Goal: Information Seeking & Learning: Learn about a topic

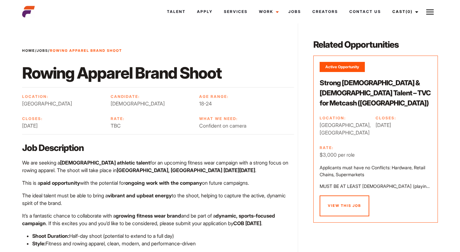
click at [342, 196] on link "View this Job" at bounding box center [345, 206] width 50 height 21
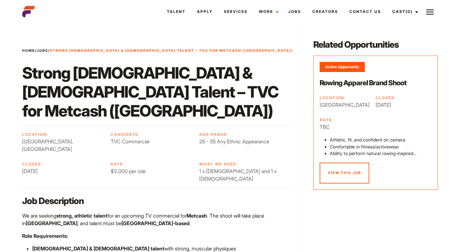
click at [338, 174] on link "View this Job" at bounding box center [345, 173] width 50 height 21
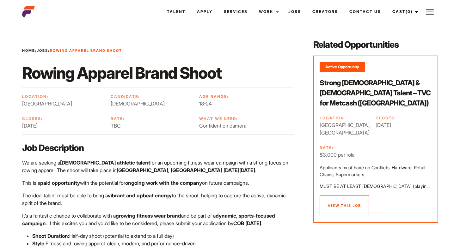
click at [332, 204] on div "Active Opportunity Strong [DEMOGRAPHIC_DATA] & [DEMOGRAPHIC_DATA] Talent – TVC …" at bounding box center [375, 139] width 125 height 167
click at [335, 196] on link "View this Job" at bounding box center [345, 206] width 50 height 21
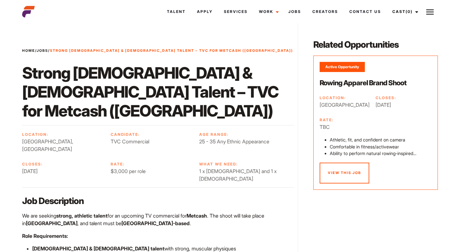
click at [340, 171] on link "View this Job" at bounding box center [345, 173] width 50 height 21
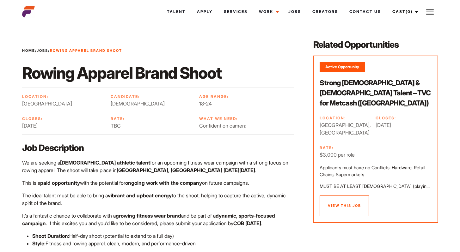
click at [339, 196] on link "View this Job" at bounding box center [345, 206] width 50 height 21
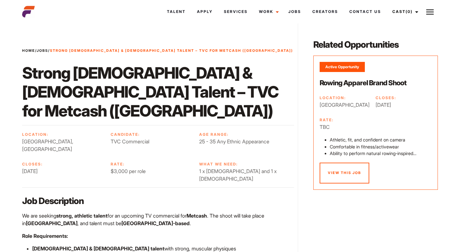
click at [337, 173] on link "View this Job" at bounding box center [345, 173] width 50 height 21
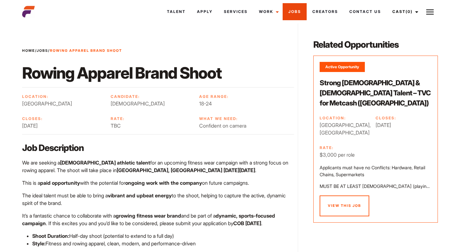
click at [291, 13] on link "Jobs" at bounding box center [295, 11] width 24 height 17
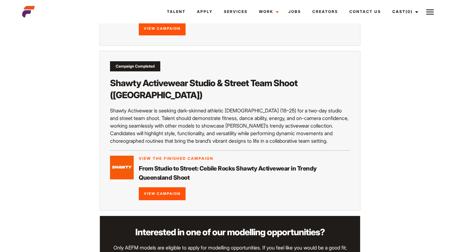
scroll to position [503, 0]
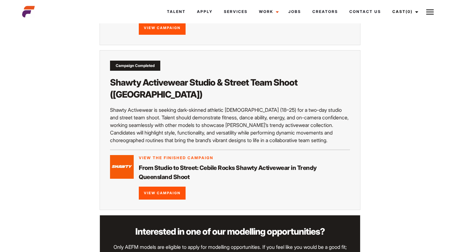
click at [165, 187] on link "View Campaign" at bounding box center [162, 193] width 47 height 13
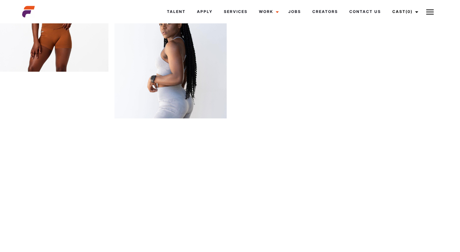
scroll to position [1037, 0]
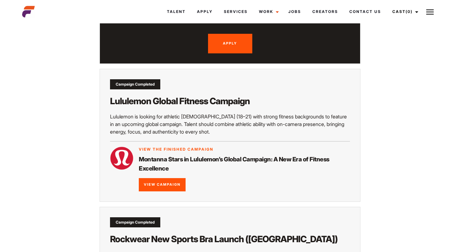
scroll to position [740, 0]
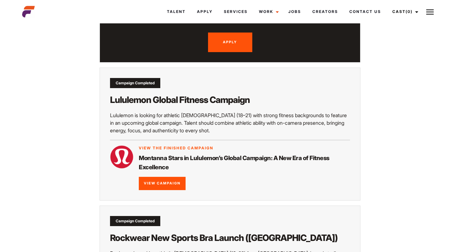
click at [163, 178] on link "View Campaign" at bounding box center [162, 183] width 47 height 13
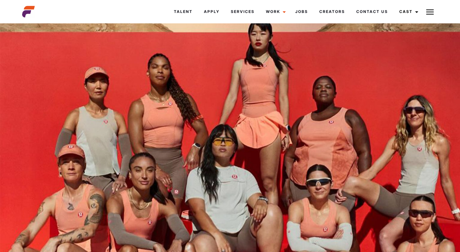
scroll to position [190, 0]
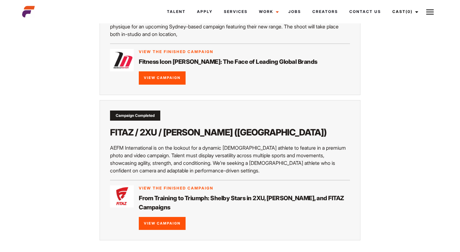
scroll to position [1106, 0]
